Goal: Task Accomplishment & Management: Use online tool/utility

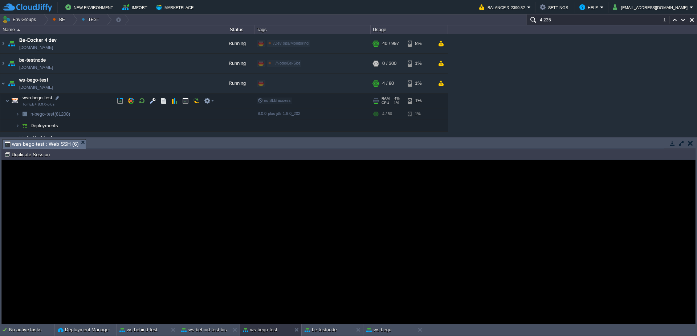
click at [0, 85] on img at bounding box center [3, 84] width 6 height 20
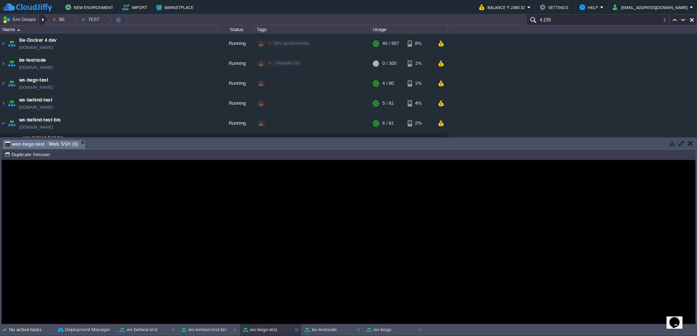
click at [42, 18] on div at bounding box center [44, 20] width 10 height 11
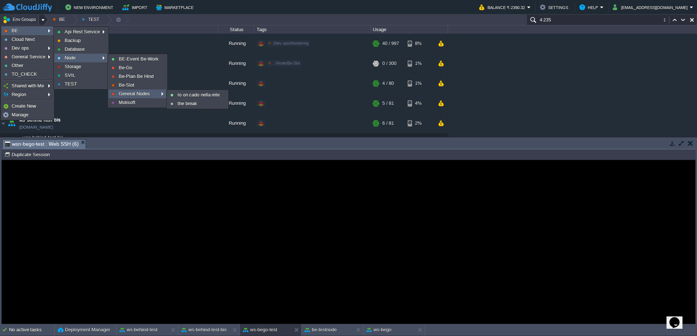
click at [134, 91] on span "General Nodes" at bounding box center [134, 93] width 31 height 5
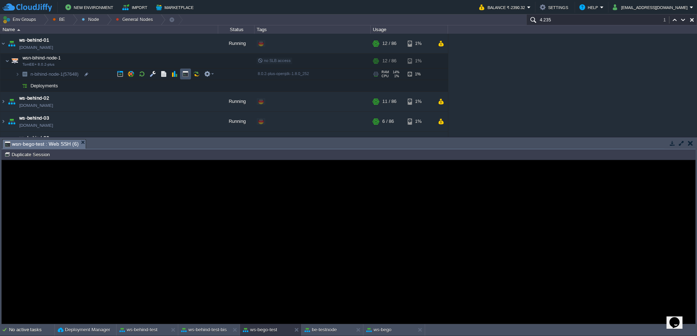
click at [188, 74] on button "button" at bounding box center [185, 74] width 7 height 7
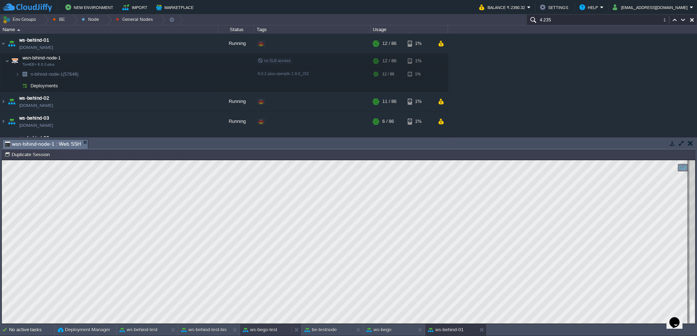
click at [264, 327] on button "ws-bego-test" at bounding box center [260, 330] width 34 height 7
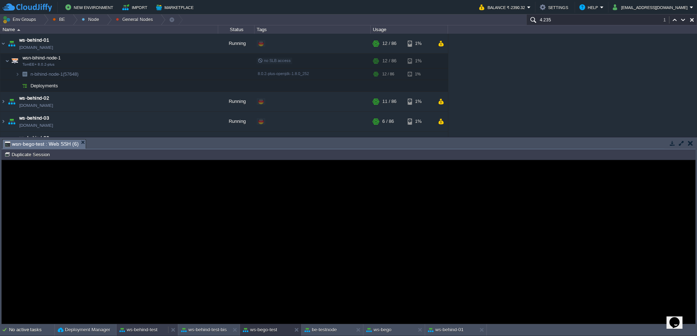
click at [143, 331] on button "ws-behind-test" at bounding box center [138, 330] width 38 height 7
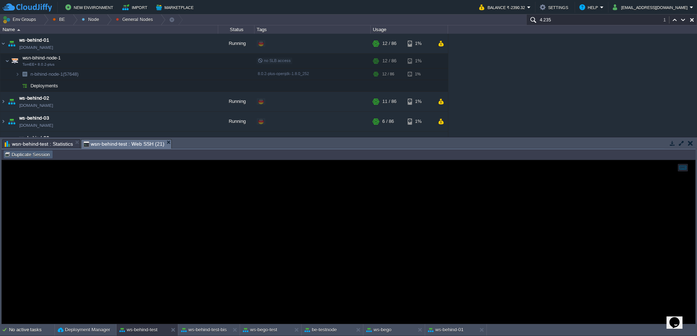
click at [40, 156] on button "Duplicate Session" at bounding box center [28, 154] width 48 height 7
type input "#000000"
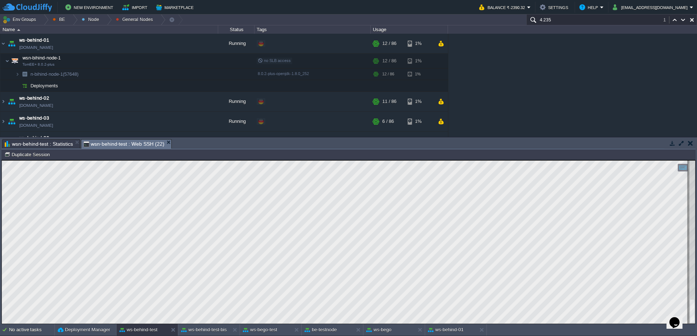
scroll to position [10, 83]
click at [200, 329] on button "ws-behind-test-bis" at bounding box center [204, 330] width 46 height 7
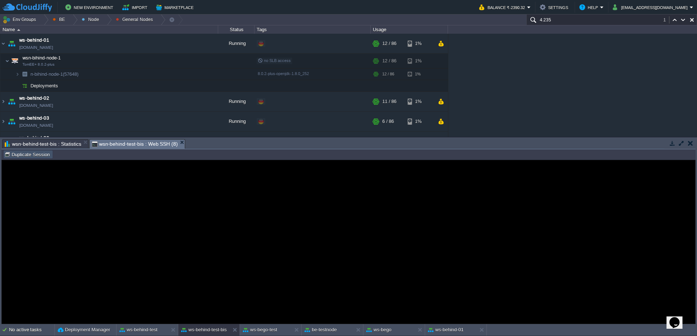
click at [19, 153] on button "Duplicate Session" at bounding box center [28, 154] width 48 height 7
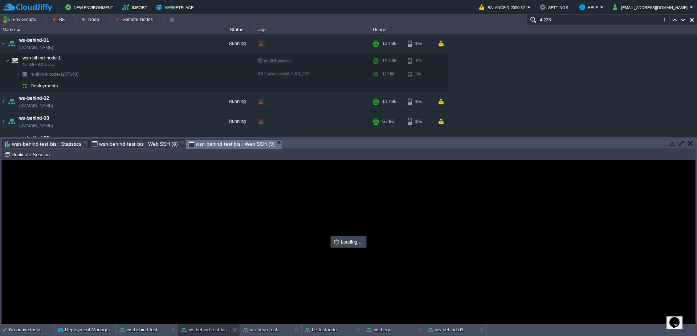
scroll to position [0, 0]
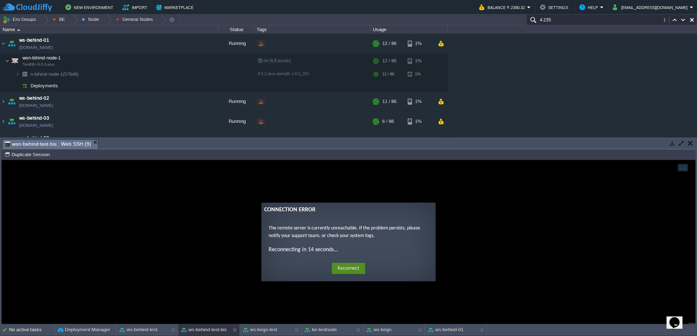
click at [356, 269] on button "Reconnect" at bounding box center [348, 269] width 33 height 12
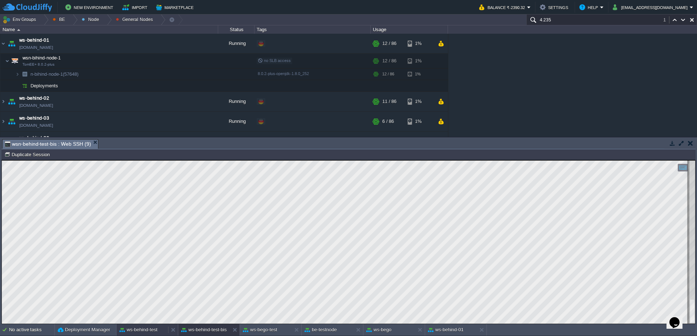
click at [132, 331] on button "ws-behind-test" at bounding box center [138, 330] width 38 height 7
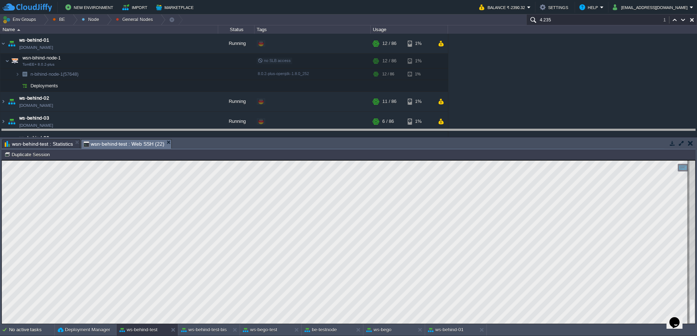
drag, startPoint x: 336, startPoint y: 143, endPoint x: 309, endPoint y: 2, distance: 143.0
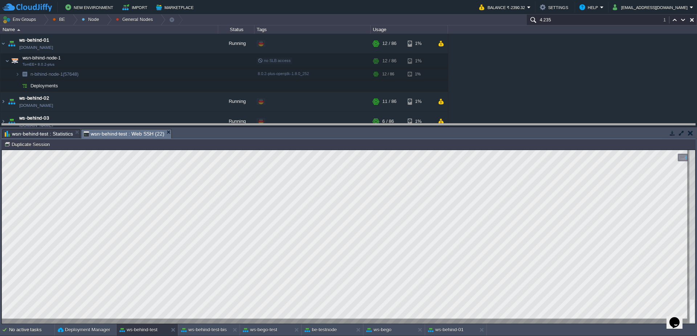
drag, startPoint x: 326, startPoint y: 137, endPoint x: 326, endPoint y: 129, distance: 8.0
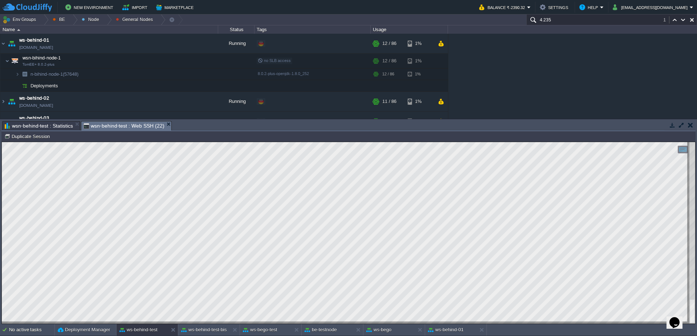
scroll to position [3, 71]
type textarea "listPrezzi.resetAndAddList(listPrezziMerce);"
click at [33, 135] on button "Duplicate Session" at bounding box center [28, 136] width 48 height 7
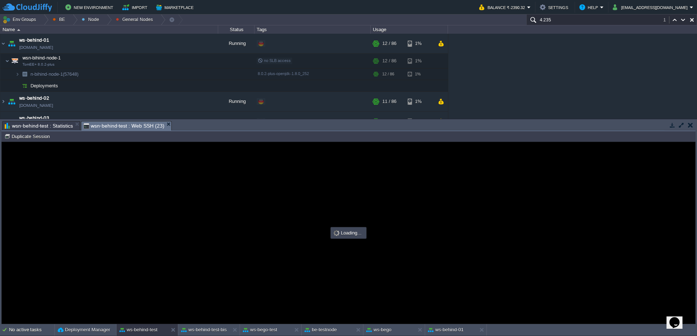
scroll to position [0, 0]
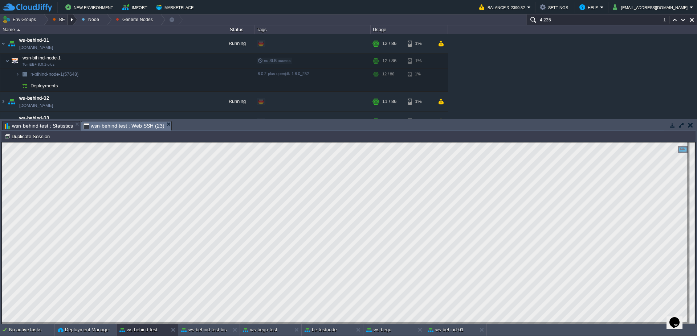
click at [75, 20] on div at bounding box center [73, 20] width 10 height 11
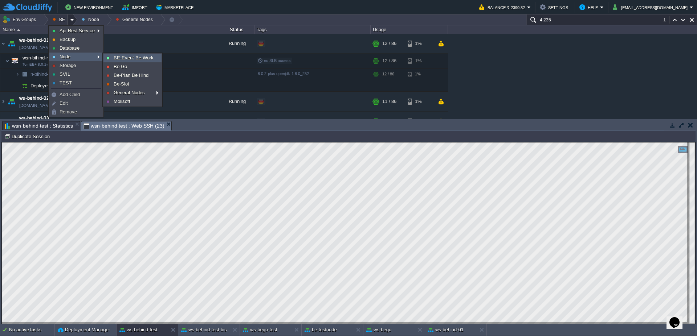
click at [133, 62] on link "BE-Event Be-Work" at bounding box center [132, 58] width 57 height 8
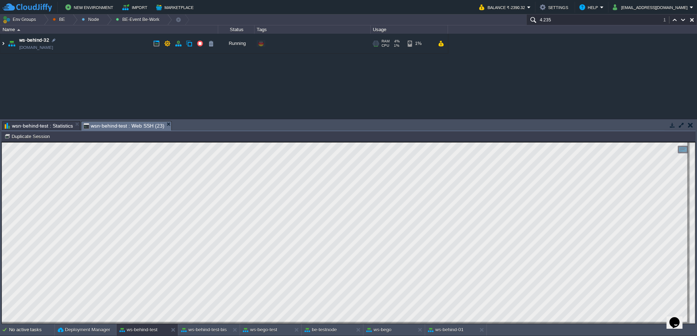
click at [0, 43] on img at bounding box center [3, 44] width 6 height 20
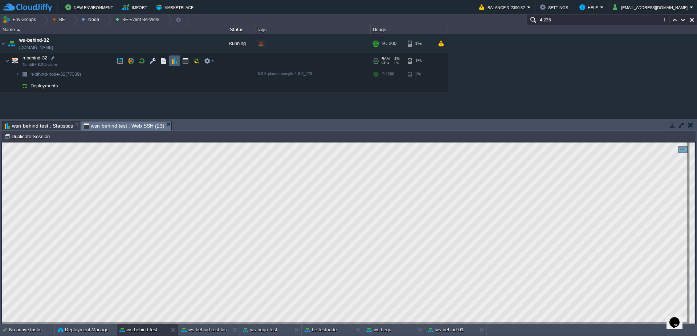
click at [173, 61] on button "button" at bounding box center [174, 61] width 7 height 7
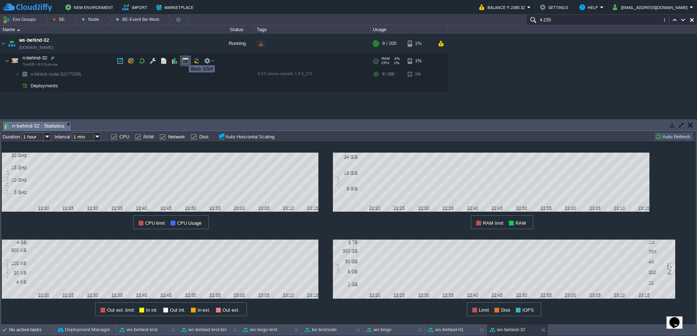
click at [183, 59] on button "button" at bounding box center [185, 61] width 7 height 7
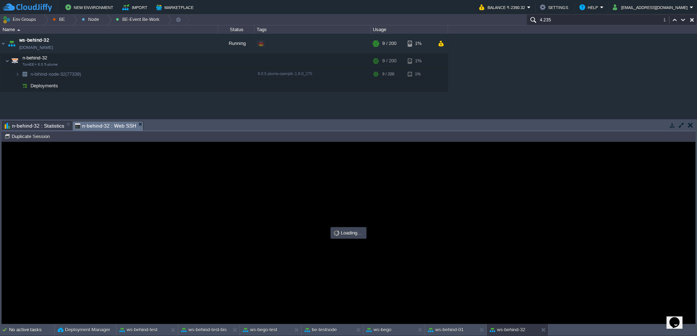
type input "#000000"
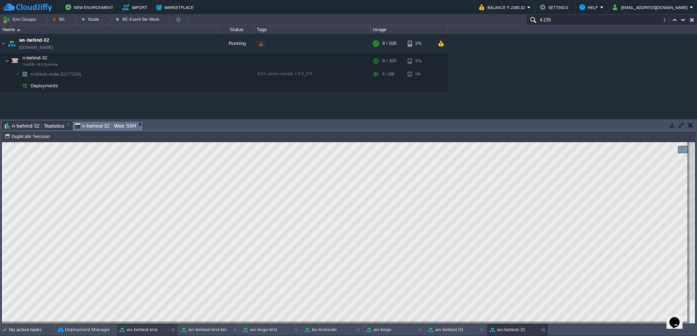
click at [151, 331] on button "ws-behind-test" at bounding box center [138, 330] width 38 height 7
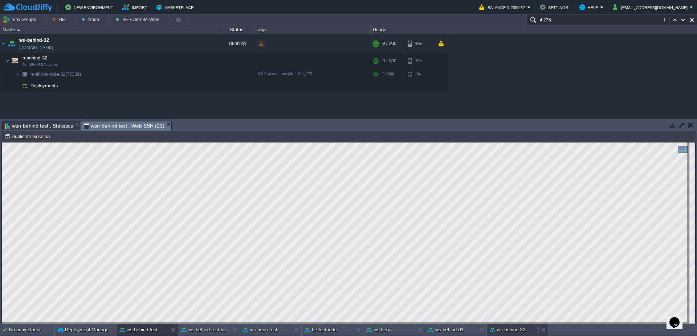
click at [511, 335] on div "ws-behind-32" at bounding box center [513, 330] width 52 height 12
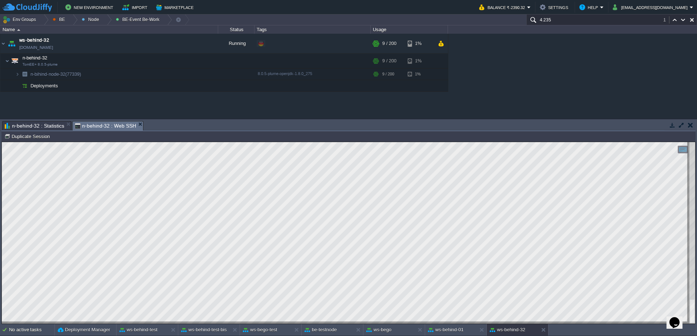
click at [44, 125] on span "n-behind-32 : Statistics" at bounding box center [35, 126] width 60 height 9
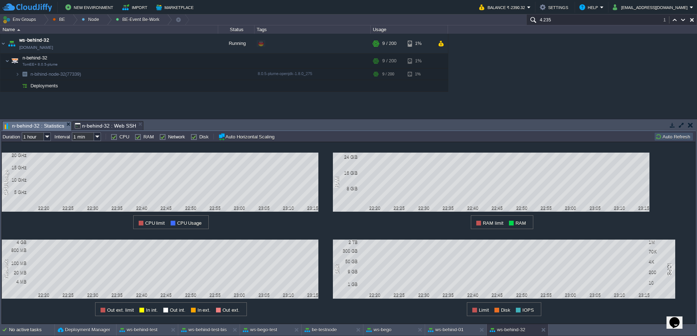
click at [680, 138] on button "Auto Refresh" at bounding box center [673, 137] width 37 height 7
click at [674, 134] on button "Auto Refresh" at bounding box center [673, 137] width 37 height 7
click at [47, 23] on div at bounding box center [44, 20] width 10 height 11
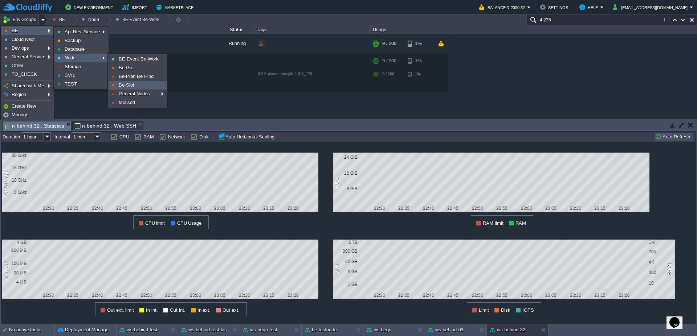
click at [144, 87] on link "Be-Slot" at bounding box center [137, 85] width 57 height 8
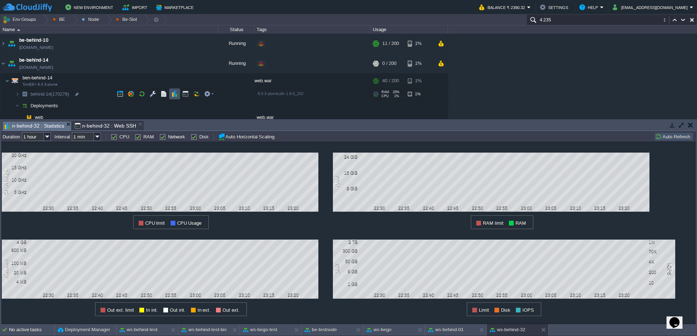
click at [172, 92] on button "button" at bounding box center [174, 94] width 7 height 7
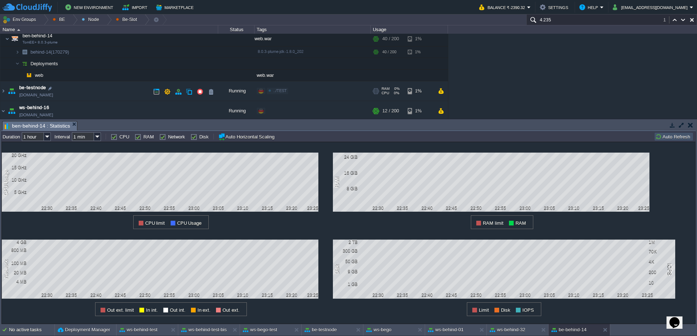
scroll to position [44, 0]
click at [200, 62] on button "button" at bounding box center [200, 62] width 7 height 7
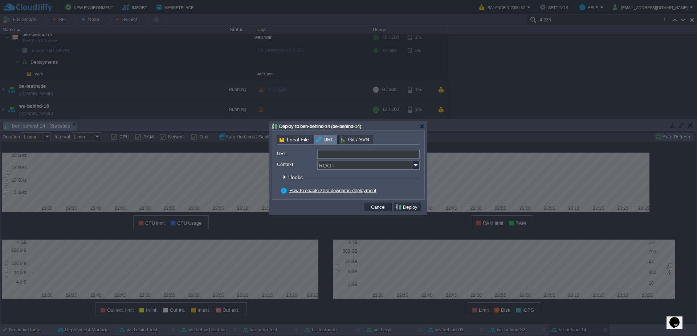
click at [359, 156] on input "URL:" at bounding box center [368, 154] width 103 height 9
type input "[URL][DOMAIN_NAME]"
click at [414, 165] on img at bounding box center [415, 165] width 7 height 9
click at [336, 176] on div "web" at bounding box center [367, 176] width 101 height 10
type input "web"
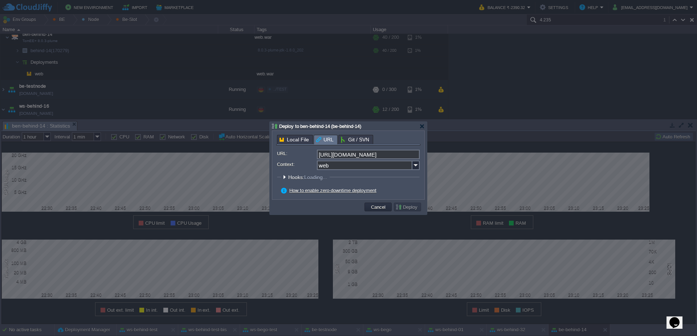
click at [389, 182] on fieldset "Hooks: Loading... Pre Build Post Pre Deploy Post Pre Update Post Loading..." at bounding box center [348, 179] width 143 height 10
click at [411, 205] on button "Deploy" at bounding box center [407, 207] width 24 height 7
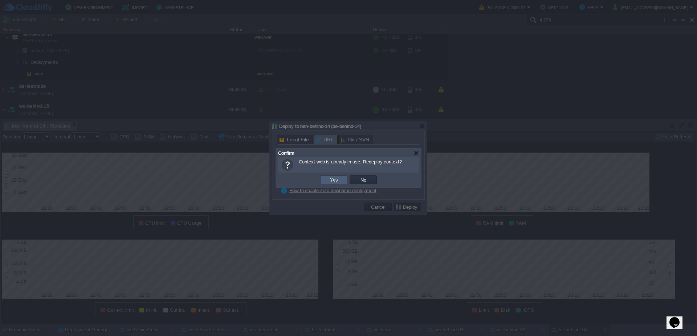
click at [335, 179] on button "Yes" at bounding box center [334, 180] width 12 height 7
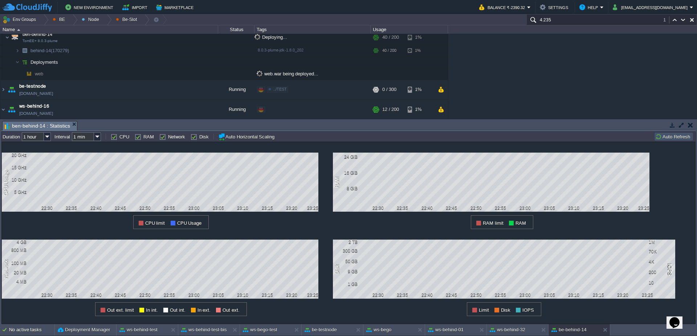
scroll to position [41, 0]
click at [182, 42] on td at bounding box center [185, 39] width 11 height 11
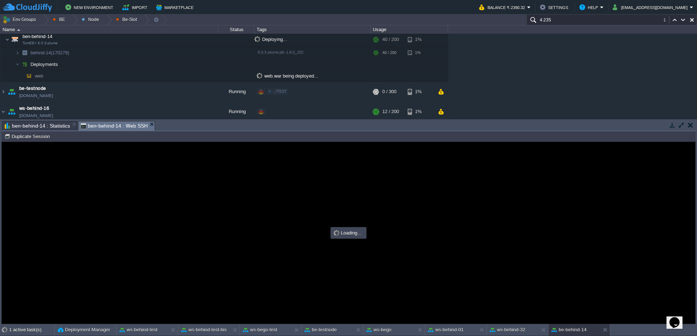
scroll to position [0, 0]
type input "#000000"
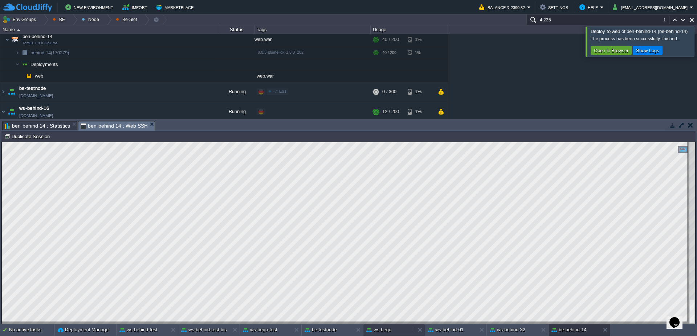
click at [384, 328] on button "ws-bego" at bounding box center [378, 330] width 25 height 7
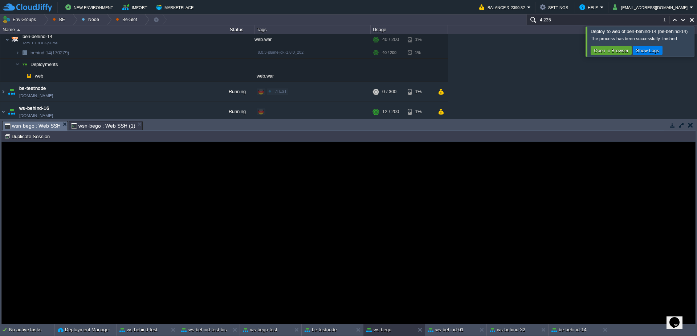
click at [32, 141] on div "n-bego (56835) Duplicate Session" at bounding box center [348, 136] width 694 height 11
click at [34, 135] on button "Duplicate Session" at bounding box center [28, 136] width 48 height 7
type input "#000000"
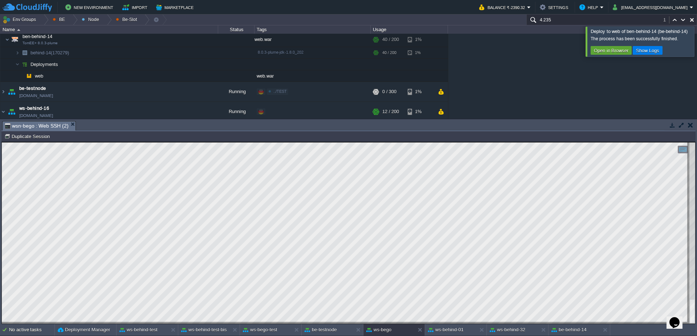
click at [696, 42] on div at bounding box center [705, 41] width 0 height 30
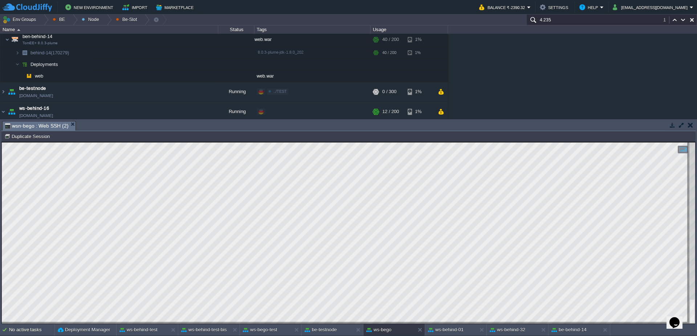
click at [690, 19] on button "button" at bounding box center [691, 20] width 7 height 7
type input "Search (Ctrl+F)"
click at [68, 17] on div at bounding box center [73, 20] width 10 height 11
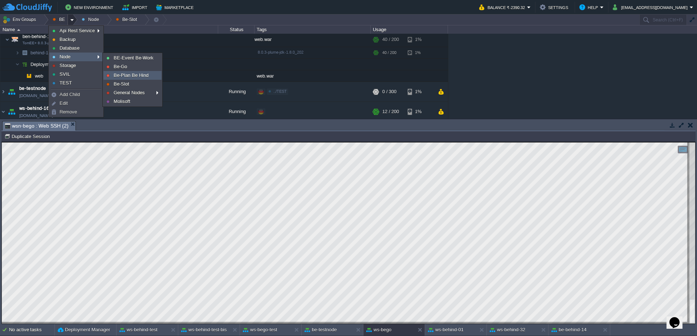
click at [135, 77] on span "Be-Plan Be Hind" at bounding box center [131, 75] width 35 height 5
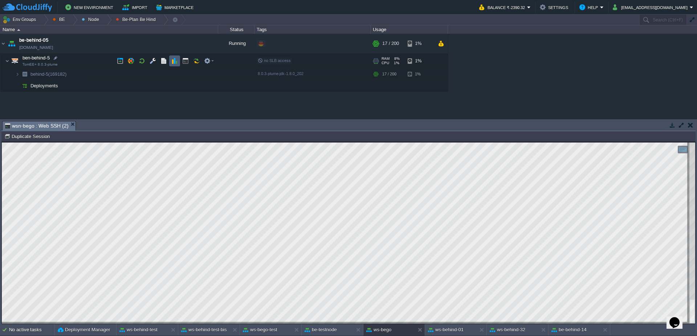
click at [176, 62] on button "button" at bounding box center [174, 61] width 7 height 7
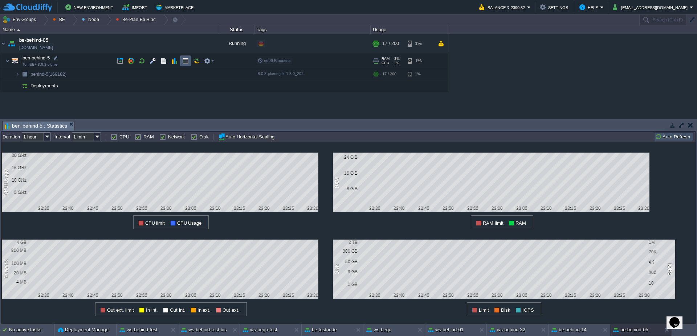
click at [185, 62] on button "button" at bounding box center [185, 61] width 7 height 7
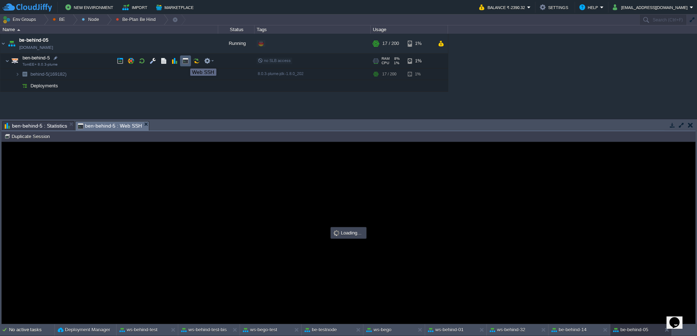
type input "#000000"
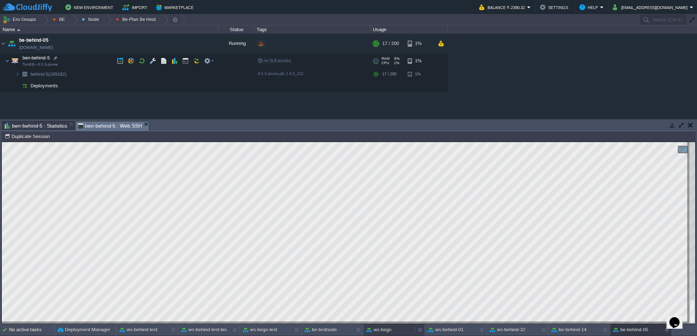
click at [390, 331] on button "ws-bego" at bounding box center [378, 330] width 25 height 7
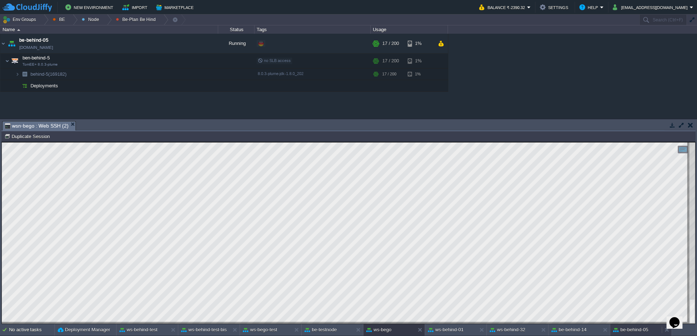
click at [634, 329] on button "be-behind-05" at bounding box center [630, 330] width 35 height 7
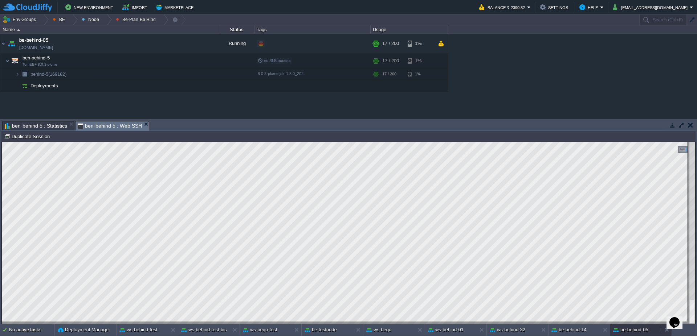
click at [641, 327] on button "be-behind-05" at bounding box center [630, 330] width 35 height 7
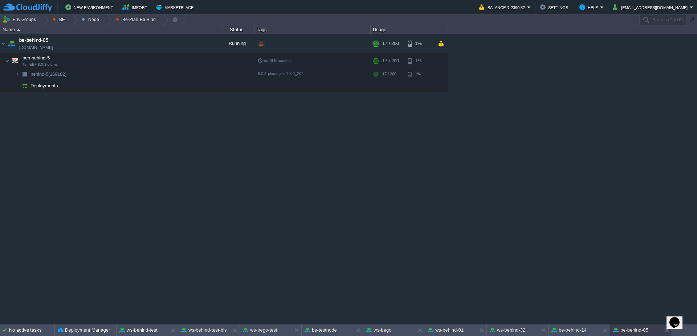
click at [640, 330] on button "be-behind-05" at bounding box center [630, 330] width 35 height 7
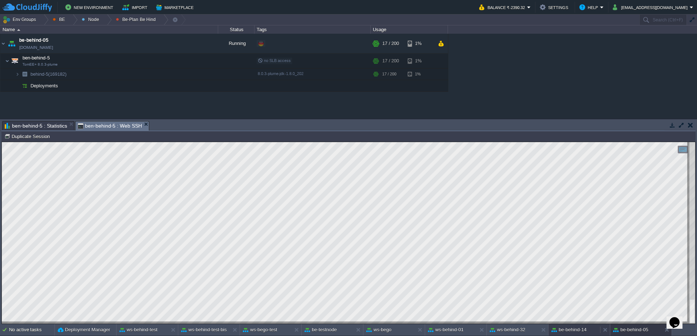
click at [578, 331] on button "be-behind-14" at bounding box center [568, 330] width 35 height 7
click at [607, 332] on button at bounding box center [606, 330] width 7 height 7
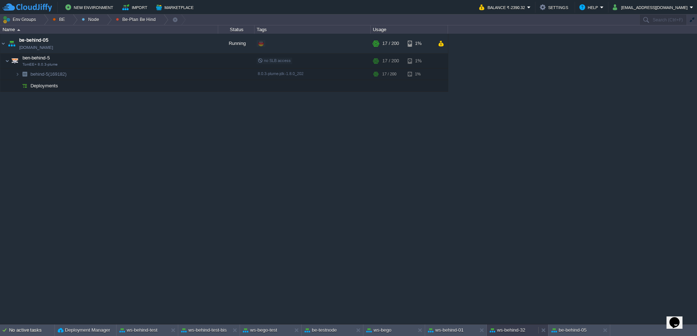
click at [528, 336] on div "ws-behind-32" at bounding box center [513, 331] width 52 height 12
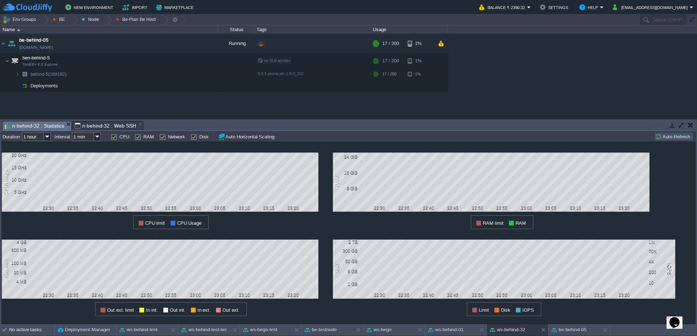
click at [663, 137] on button "Auto Refresh" at bounding box center [673, 137] width 37 height 7
click at [540, 334] on div at bounding box center [543, 330] width 10 height 12
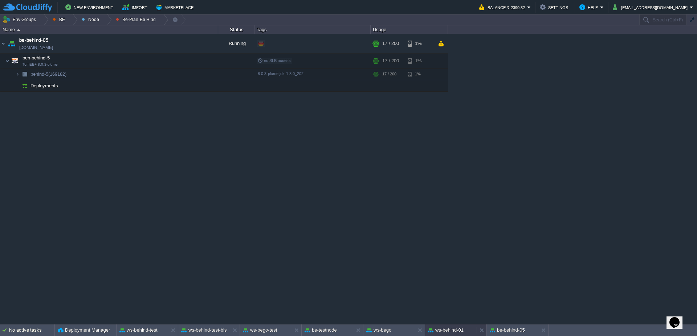
click at [459, 336] on div "ws-behind-01" at bounding box center [451, 331] width 52 height 12
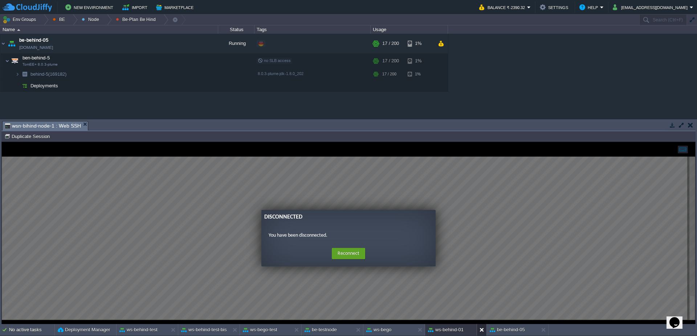
click at [483, 335] on div at bounding box center [481, 330] width 10 height 12
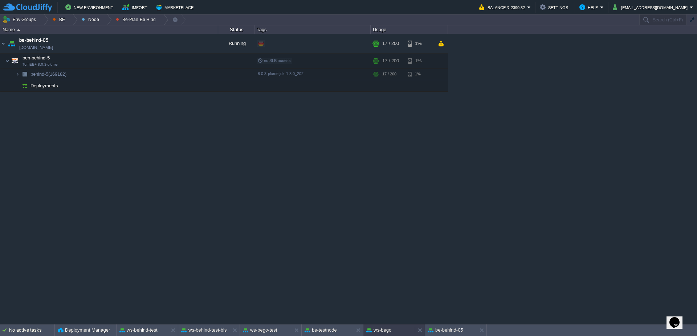
click at [386, 332] on button "ws-bego" at bounding box center [378, 330] width 25 height 7
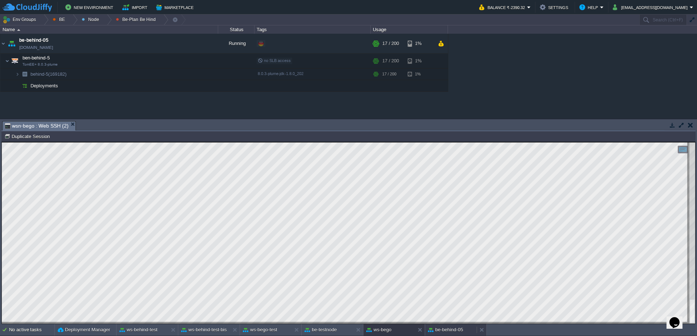
click at [447, 329] on button "be-behind-05" at bounding box center [445, 330] width 35 height 7
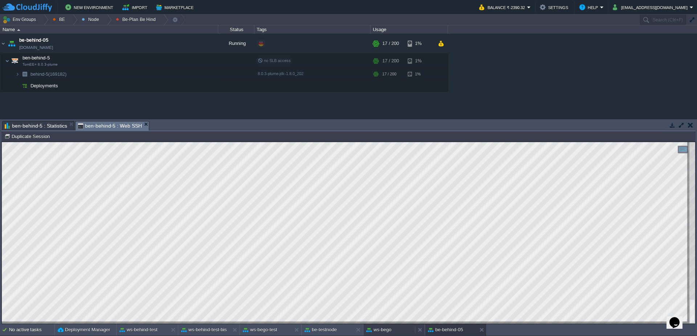
click at [384, 332] on button "ws-bego" at bounding box center [378, 330] width 25 height 7
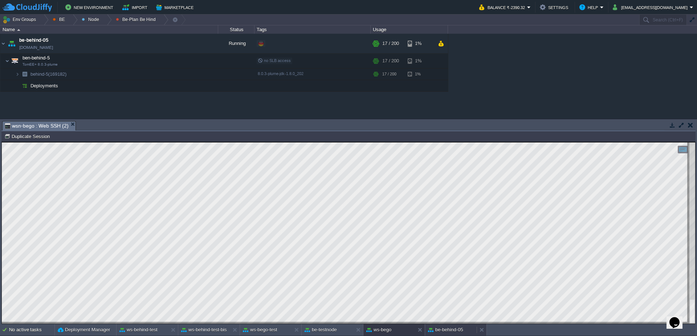
click at [457, 329] on button "be-behind-05" at bounding box center [445, 330] width 35 height 7
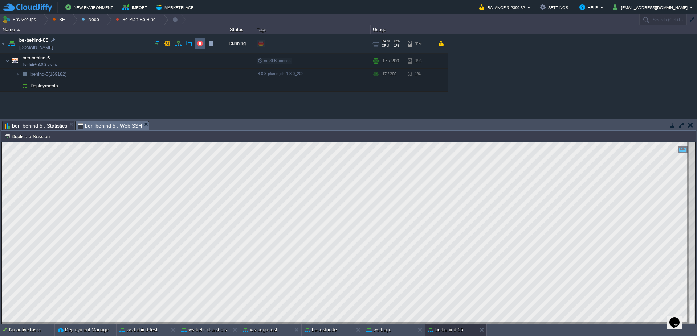
click at [198, 44] on button "button" at bounding box center [200, 43] width 7 height 7
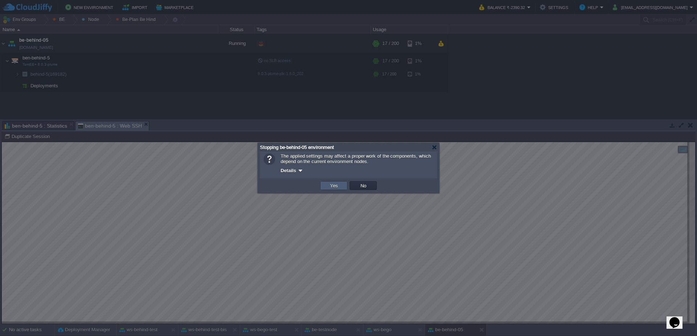
click at [340, 186] on td "Yes" at bounding box center [333, 185] width 27 height 9
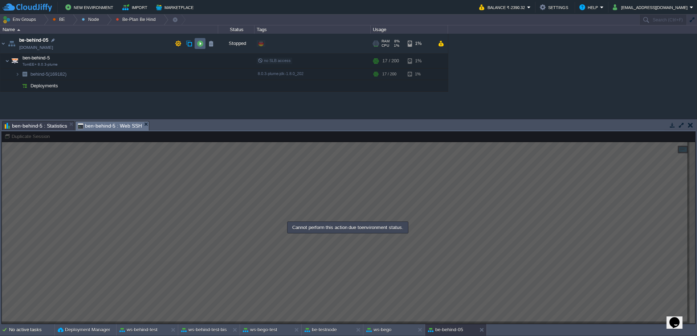
click at [197, 44] on button "button" at bounding box center [200, 43] width 7 height 7
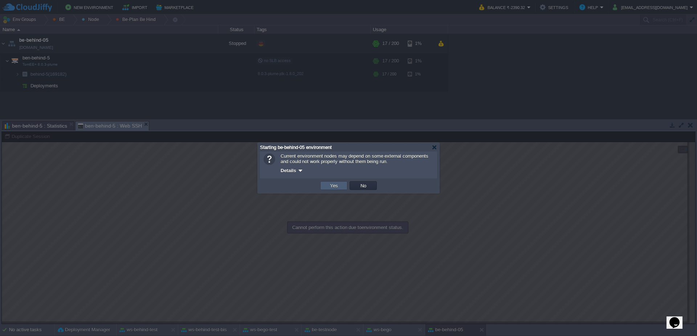
click at [332, 184] on button "Yes" at bounding box center [334, 186] width 12 height 7
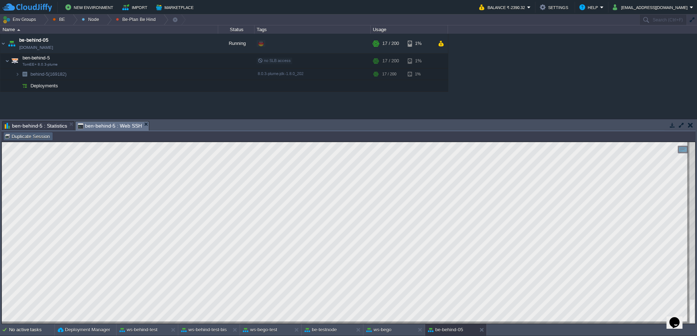
click at [35, 137] on button "Duplicate Session" at bounding box center [28, 136] width 48 height 7
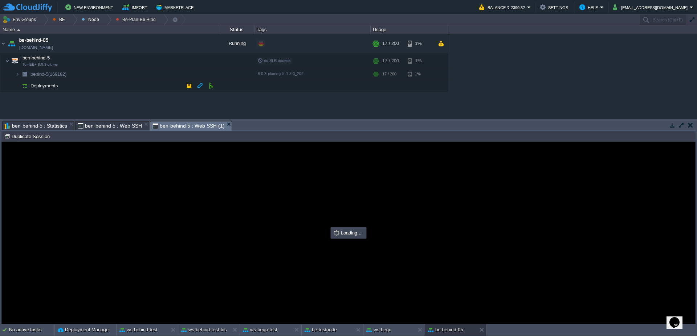
click at [189, 197] on div at bounding box center [348, 233] width 693 height 182
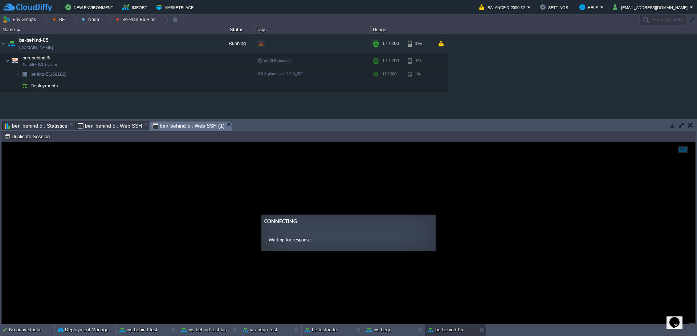
click at [184, 200] on div "Copy: Ctrl + Shift + C Paste: Ctrl + V Settings: Ctrl + Shift + Alt Connecting …" at bounding box center [348, 233] width 693 height 182
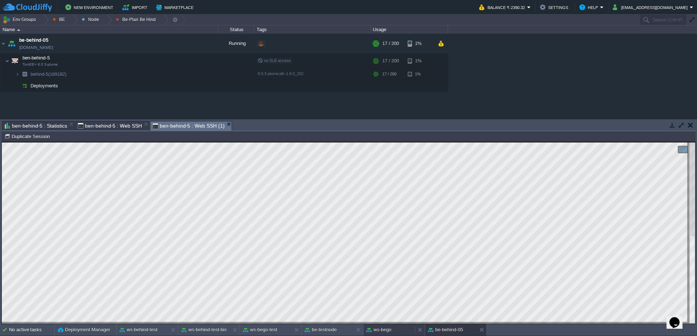
click at [393, 332] on div "ws-bego" at bounding box center [389, 330] width 52 height 12
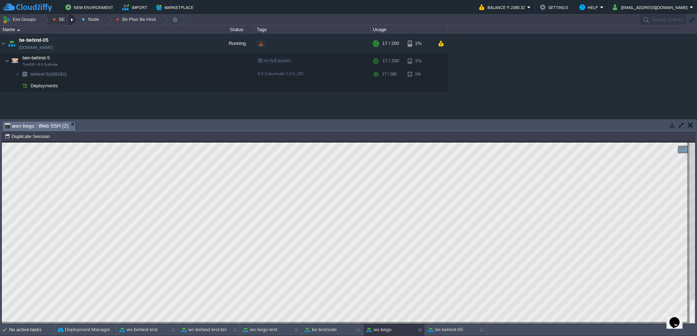
click at [68, 19] on div at bounding box center [73, 20] width 10 height 11
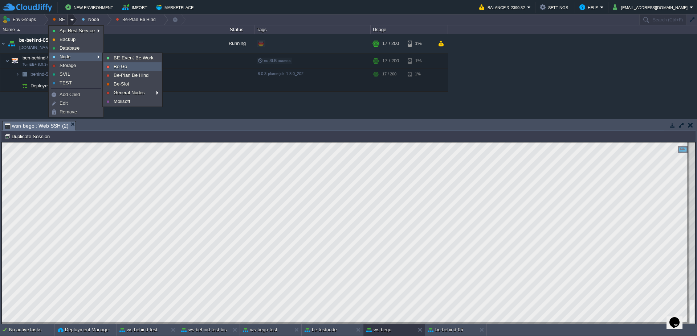
click at [127, 68] on span "Be-Go" at bounding box center [120, 66] width 13 height 5
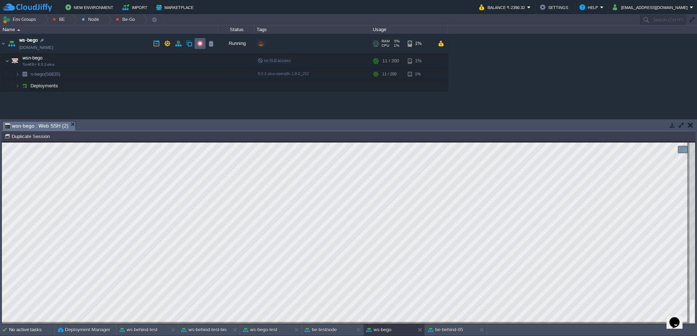
click at [203, 44] on td at bounding box center [199, 43] width 11 height 11
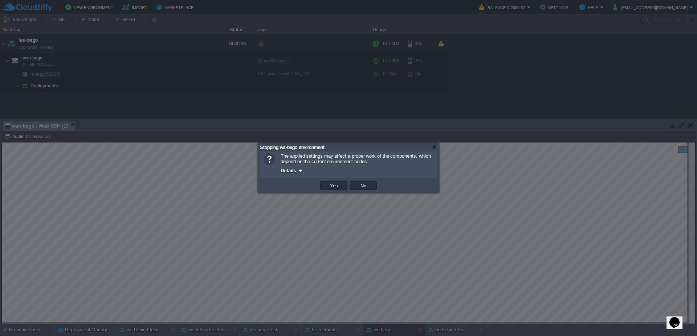
click at [334, 185] on button "Yes" at bounding box center [334, 186] width 12 height 7
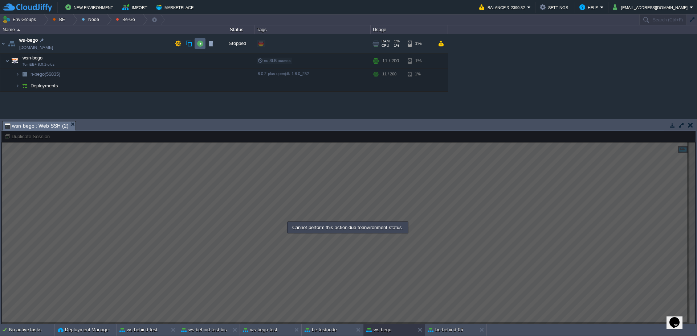
click at [200, 43] on button "button" at bounding box center [200, 43] width 7 height 7
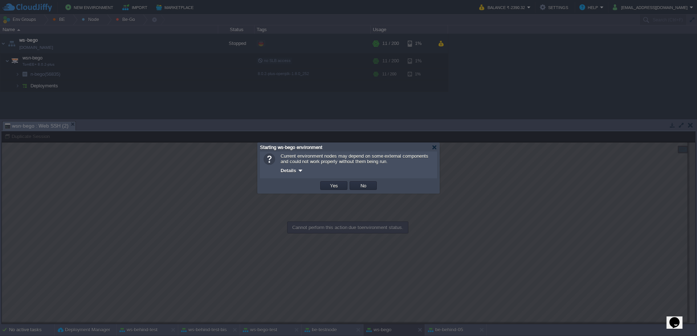
click at [331, 184] on button "Yes" at bounding box center [334, 186] width 12 height 7
